Goal: Communication & Community: Participate in discussion

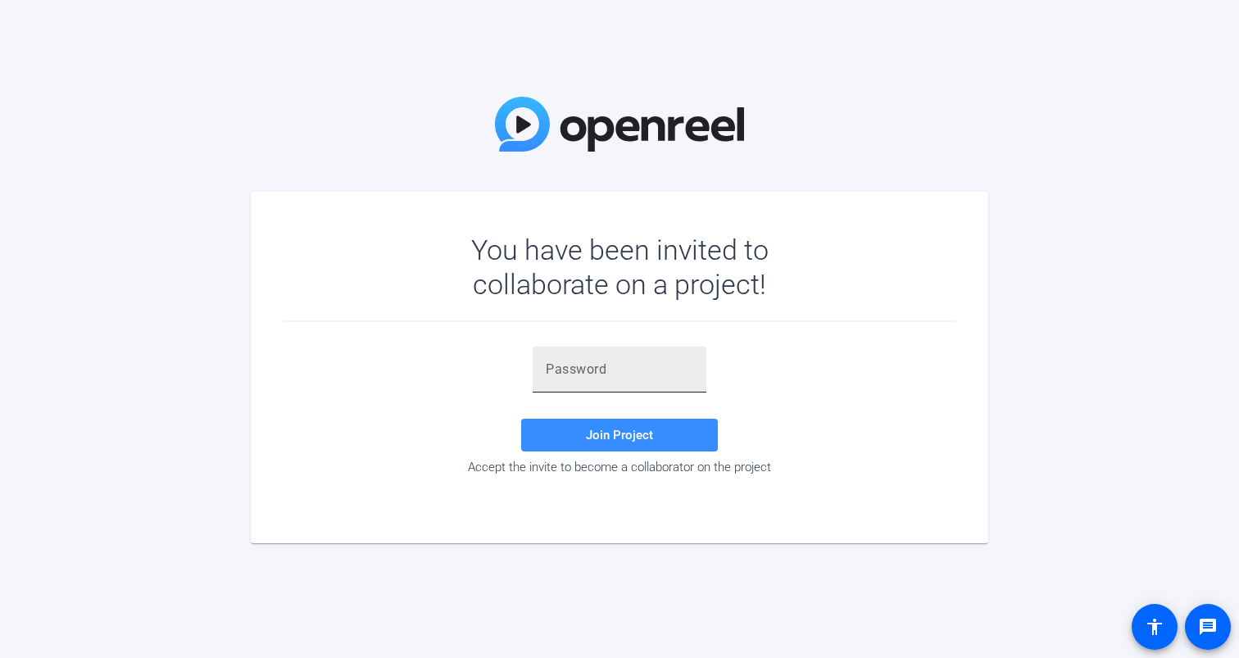
click at [642, 384] on div at bounding box center [620, 370] width 148 height 46
paste input "[URL][PERSON_NAME][DOMAIN_NAME]"
click at [620, 366] on input "[URL][PERSON_NAME][DOMAIN_NAME]" at bounding box center [620, 370] width 148 height 20
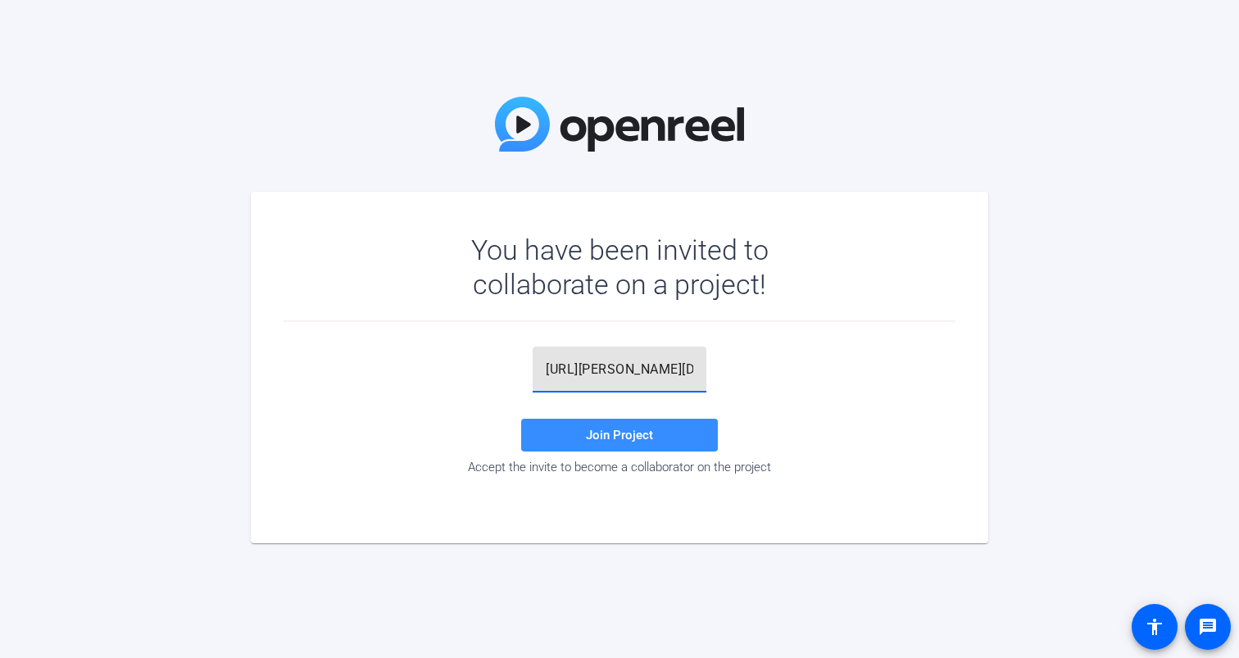
paste input "_cw(0G"
type input "_cw(0G"
click at [625, 425] on span at bounding box center [619, 434] width 197 height 39
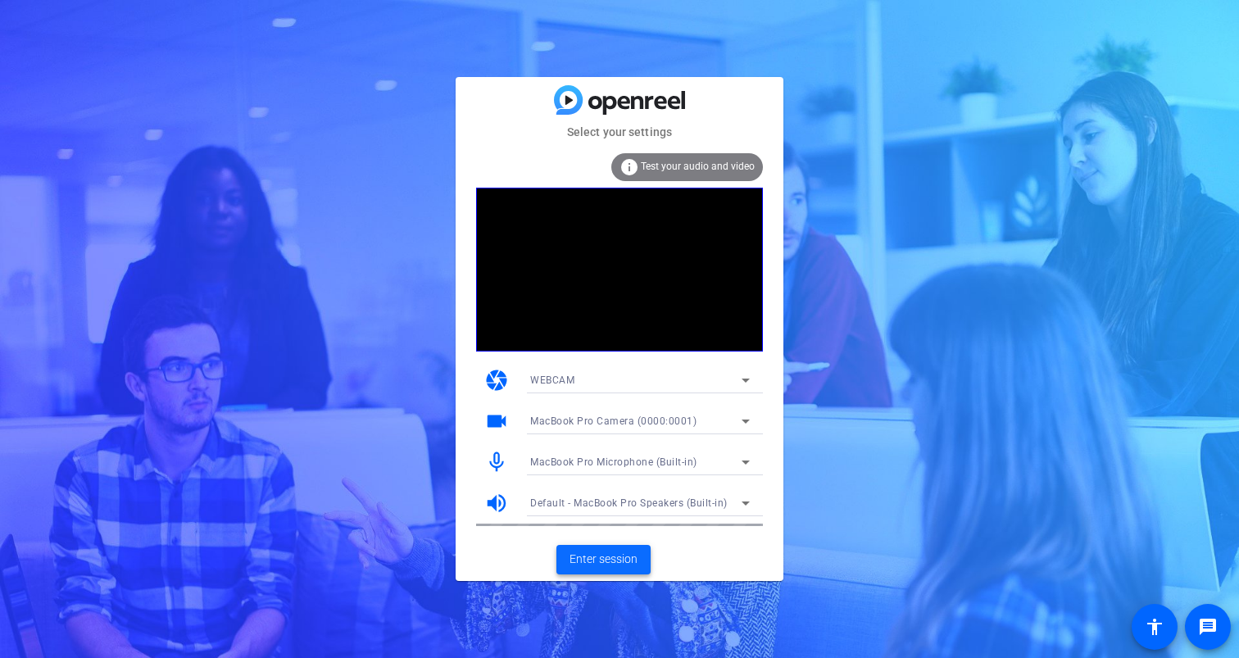
click at [609, 563] on span "Enter session" at bounding box center [604, 559] width 68 height 17
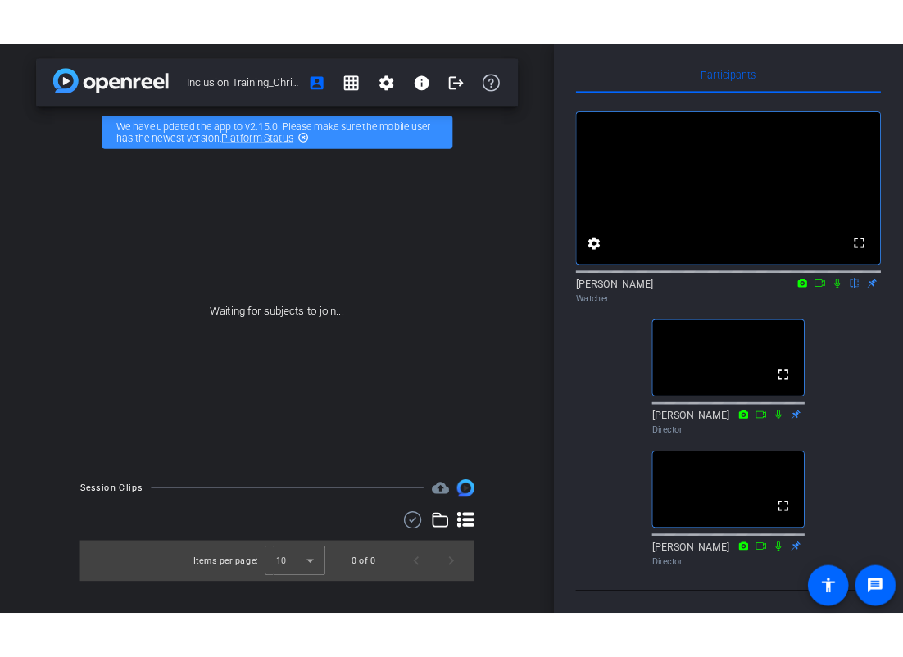
scroll to position [35, 0]
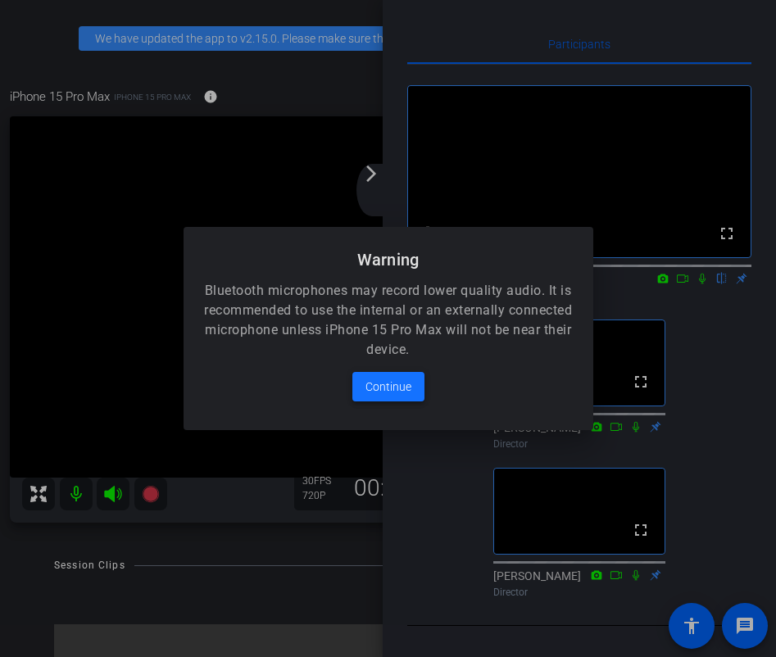
click at [397, 386] on span "Continue" at bounding box center [388, 387] width 46 height 20
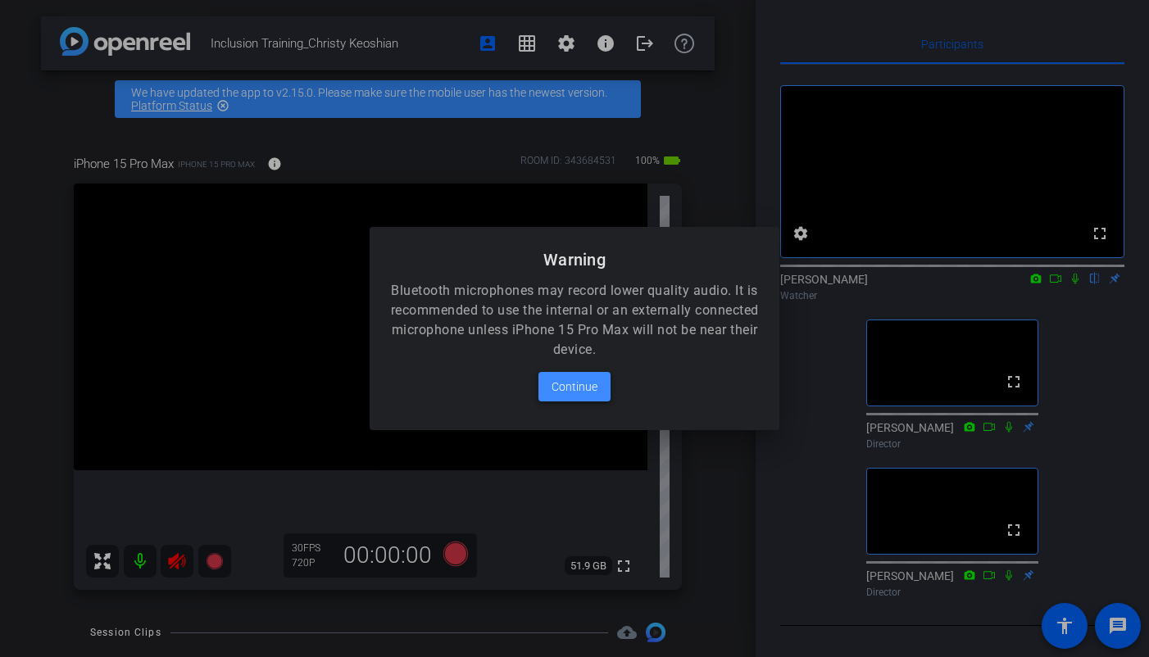
click at [577, 386] on span "Continue" at bounding box center [575, 387] width 46 height 20
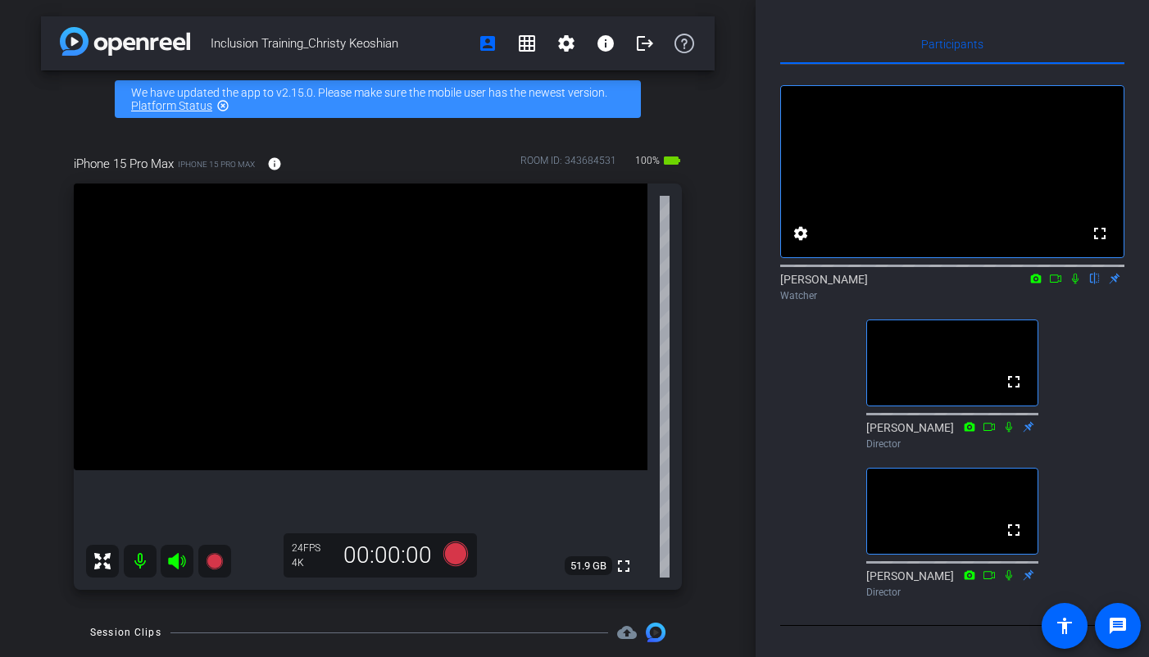
click at [1076, 273] on icon at bounding box center [1075, 278] width 13 height 11
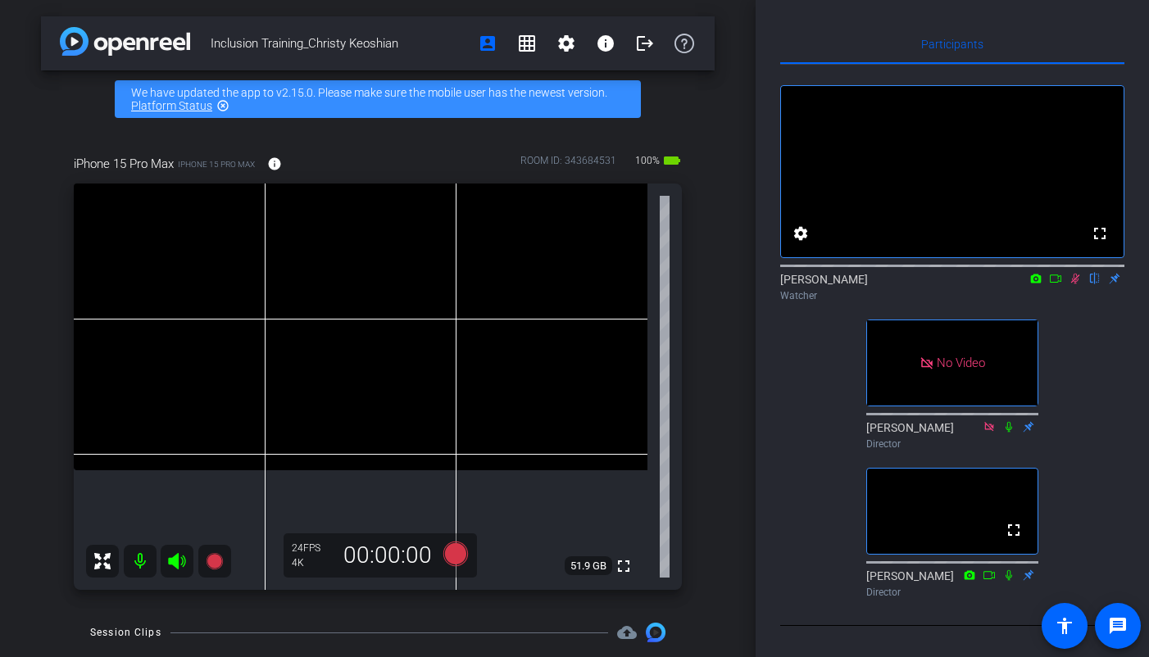
click at [1055, 273] on icon at bounding box center [1055, 278] width 13 height 11
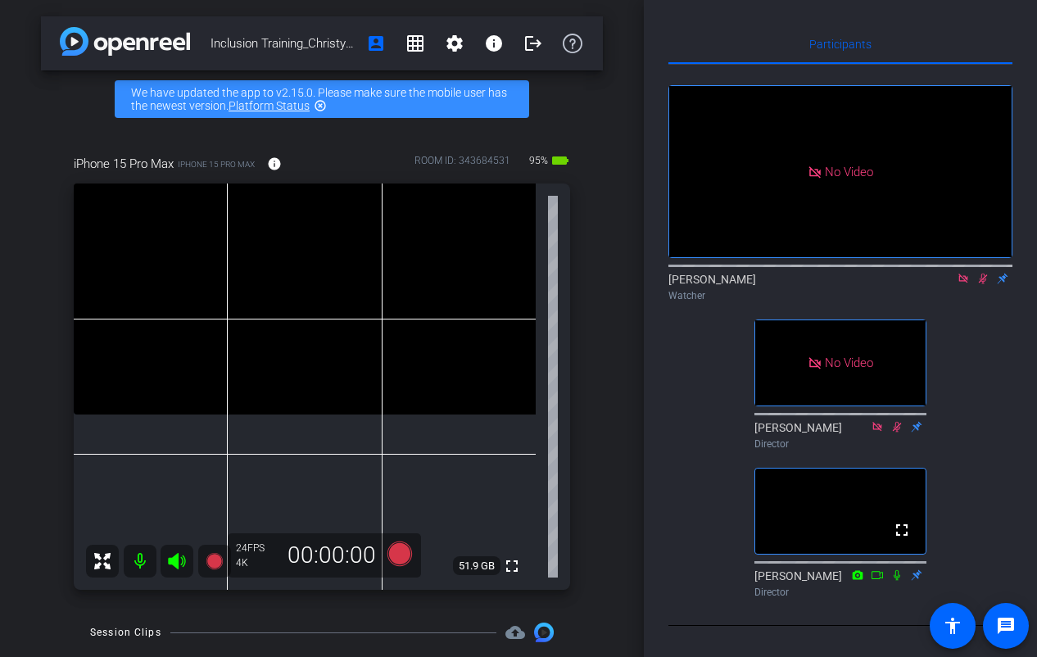
click at [966, 273] on icon at bounding box center [963, 278] width 13 height 11
click at [964, 274] on icon at bounding box center [964, 279] width 9 height 11
click at [965, 274] on icon at bounding box center [963, 279] width 7 height 11
click at [941, 273] on icon at bounding box center [943, 278] width 13 height 11
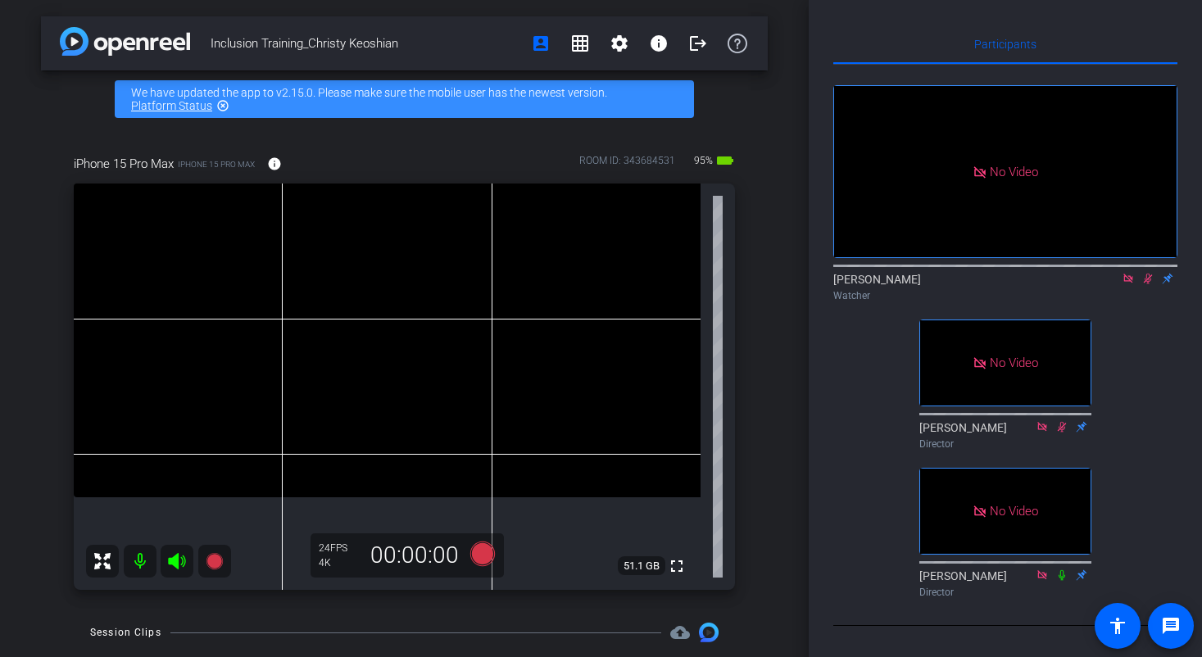
click at [1150, 271] on mat-icon at bounding box center [1148, 278] width 20 height 15
click at [1128, 273] on icon at bounding box center [1128, 278] width 13 height 11
click at [1130, 274] on icon at bounding box center [1128, 279] width 7 height 11
click at [1112, 273] on icon at bounding box center [1108, 278] width 13 height 11
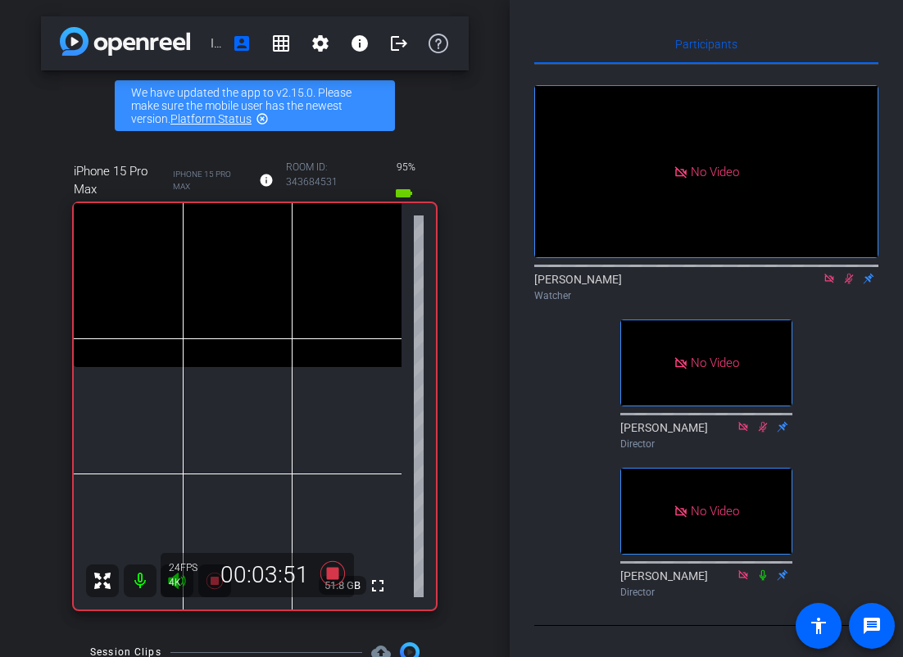
click at [847, 273] on icon at bounding box center [848, 278] width 13 height 11
click at [850, 273] on icon at bounding box center [848, 278] width 13 height 11
click at [857, 295] on div "No Video [PERSON_NAME] Watcher No Video [PERSON_NAME] Director No Video [PERSON…" at bounding box center [706, 335] width 344 height 540
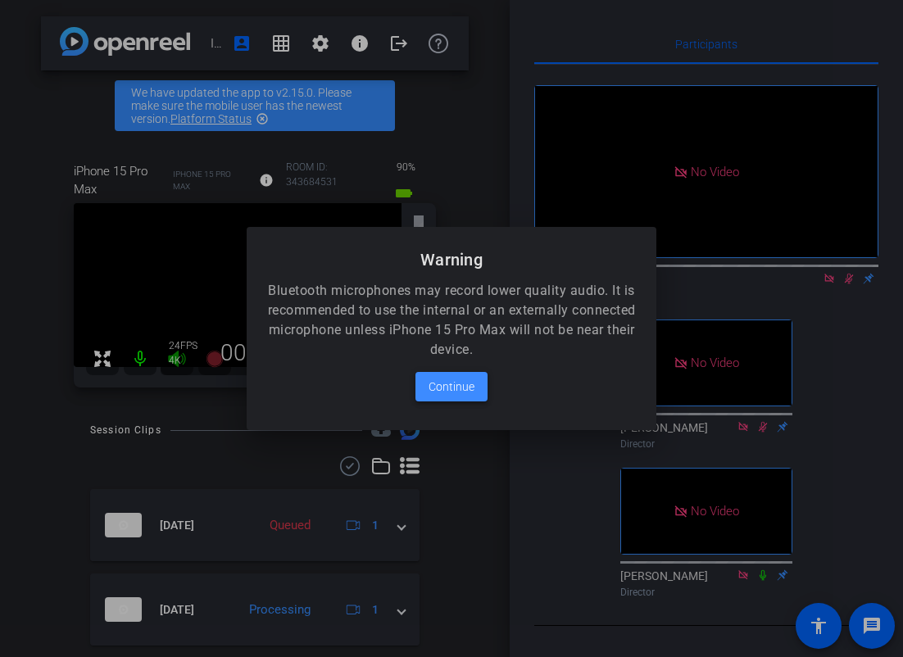
click at [442, 388] on span "Continue" at bounding box center [452, 387] width 46 height 20
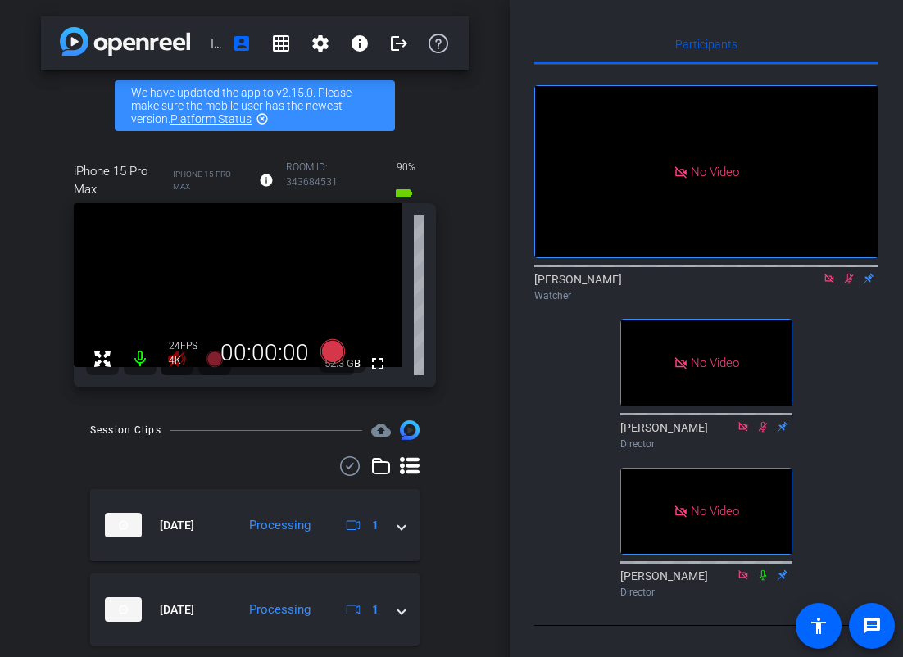
click at [851, 273] on icon at bounding box center [848, 278] width 13 height 11
click at [847, 273] on icon at bounding box center [848, 278] width 13 height 11
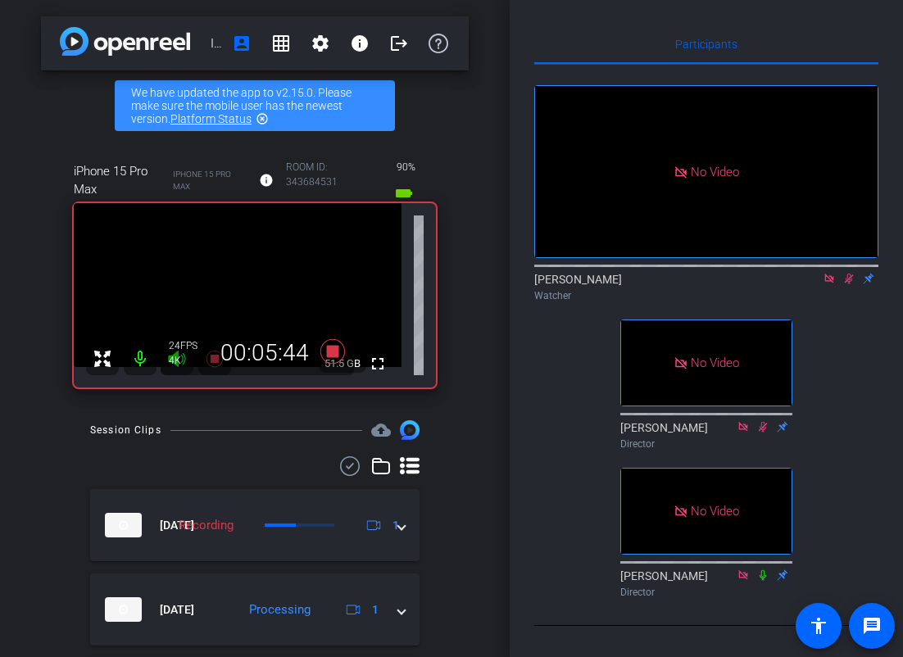
click at [851, 274] on icon at bounding box center [849, 279] width 9 height 11
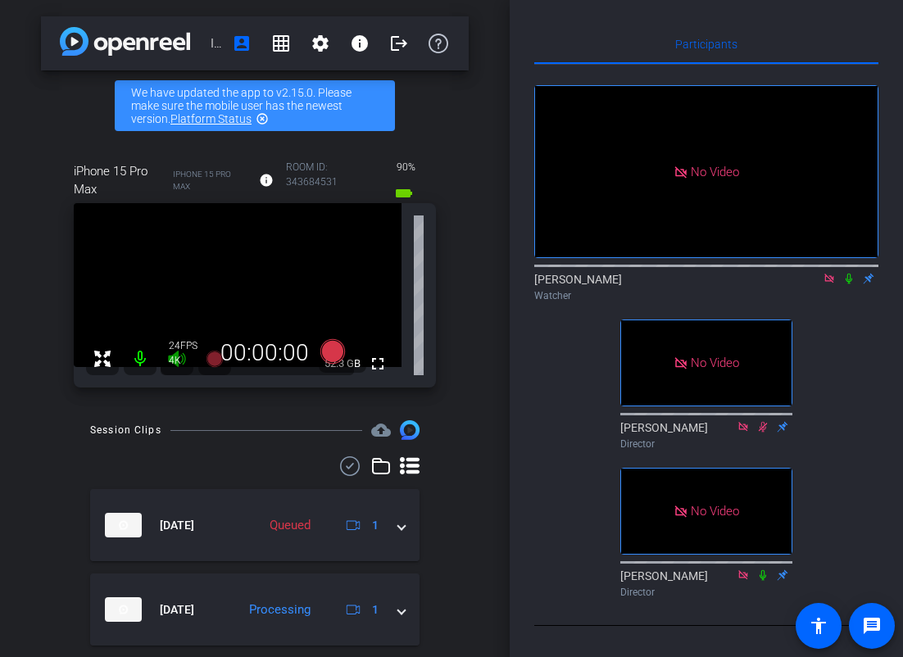
click at [847, 273] on icon at bounding box center [848, 278] width 13 height 11
click at [847, 271] on mat-icon at bounding box center [849, 278] width 20 height 15
click at [832, 274] on icon at bounding box center [828, 278] width 9 height 9
